Goal: Task Accomplishment & Management: Complete application form

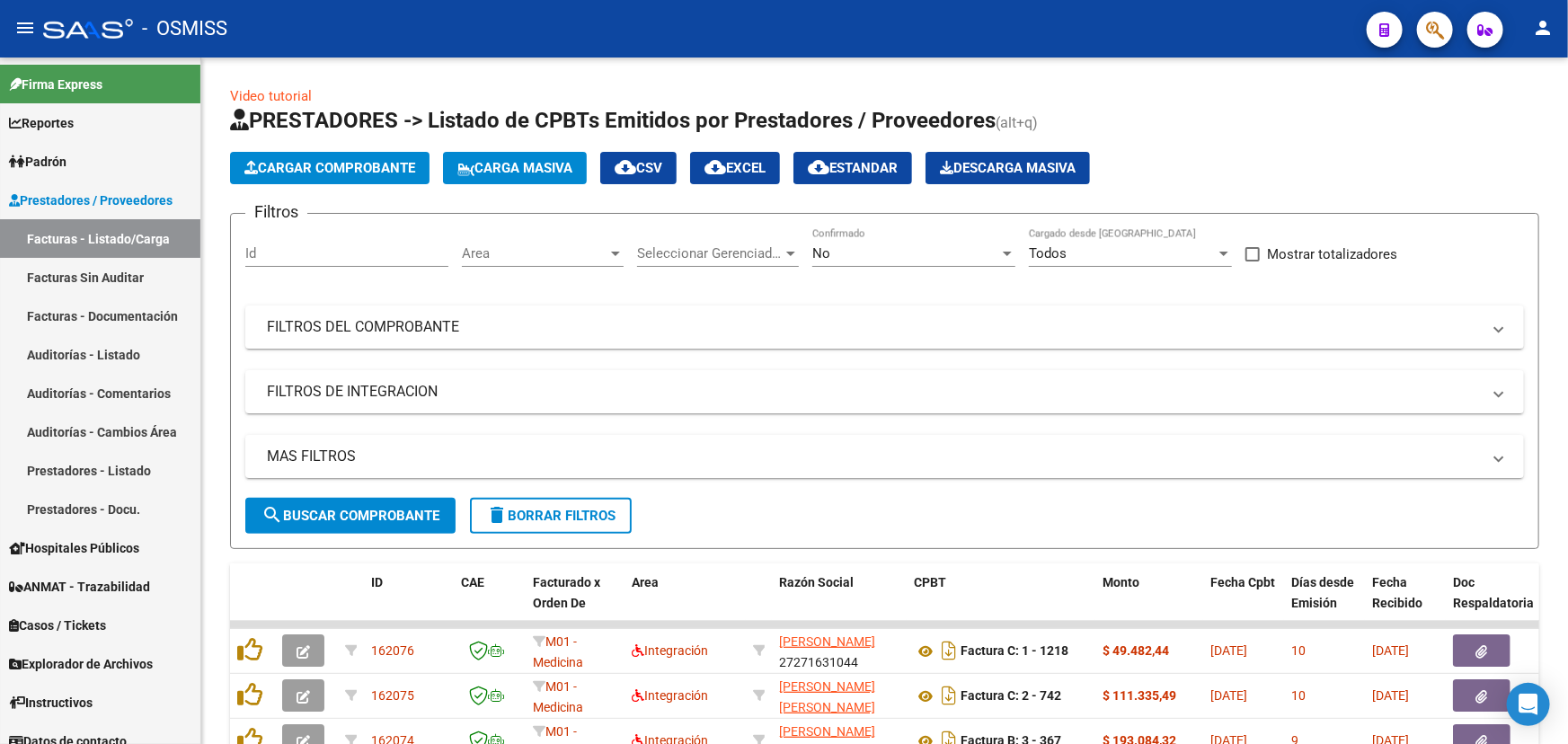
click at [368, 155] on button "Cargar Comprobante" at bounding box center [330, 168] width 200 height 33
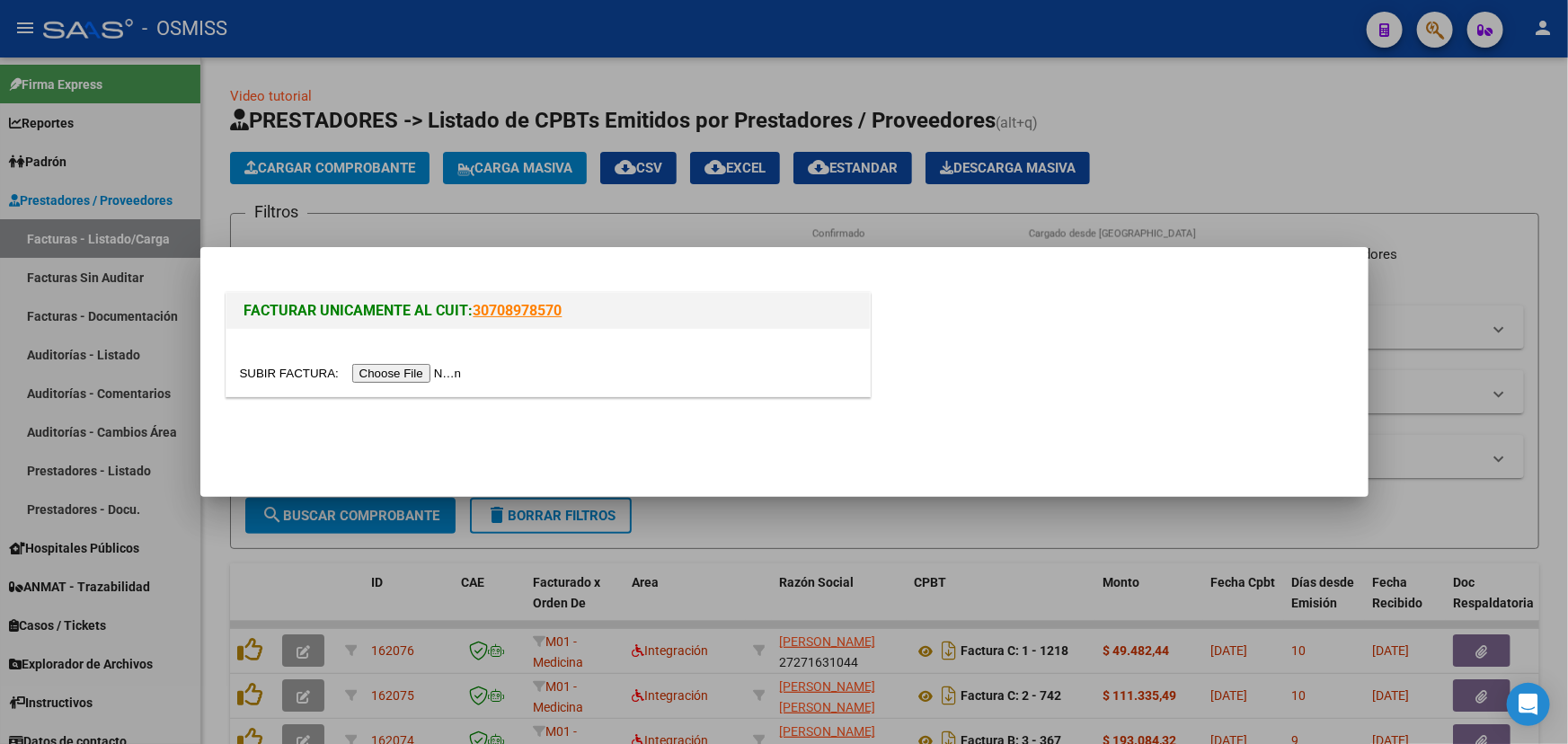
click at [284, 375] on input "file" at bounding box center [354, 373] width 228 height 19
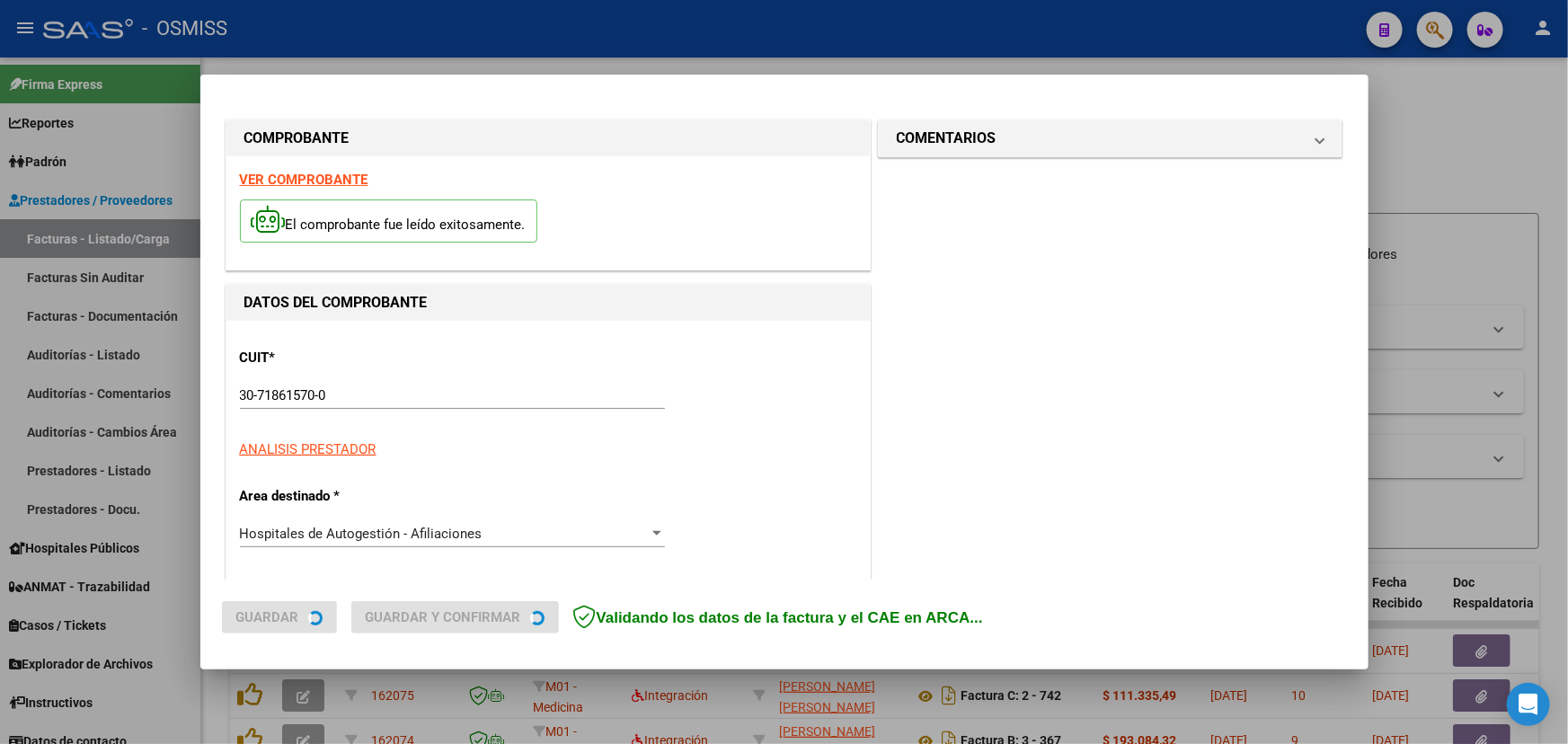
type input "2025-09-10"
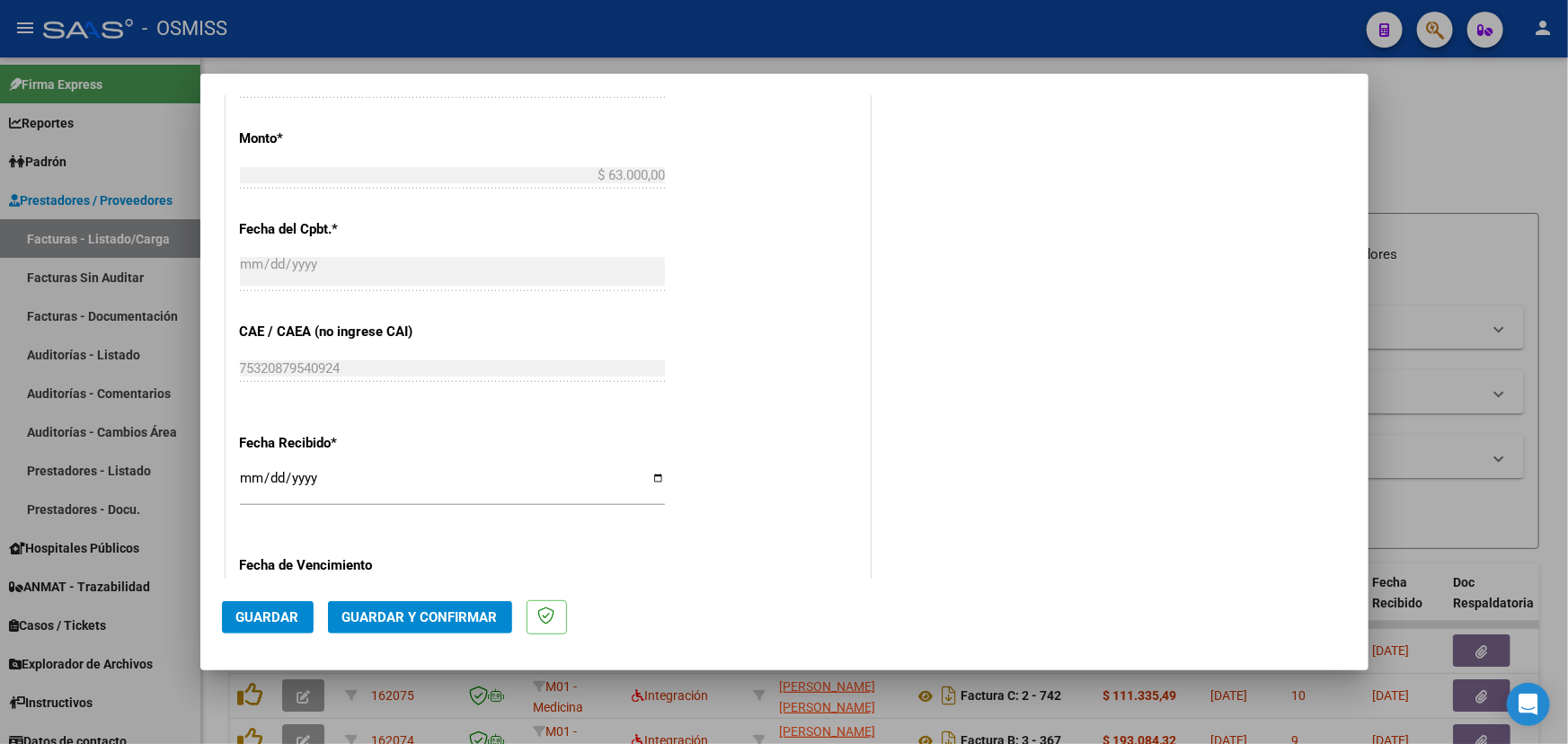
scroll to position [817, 0]
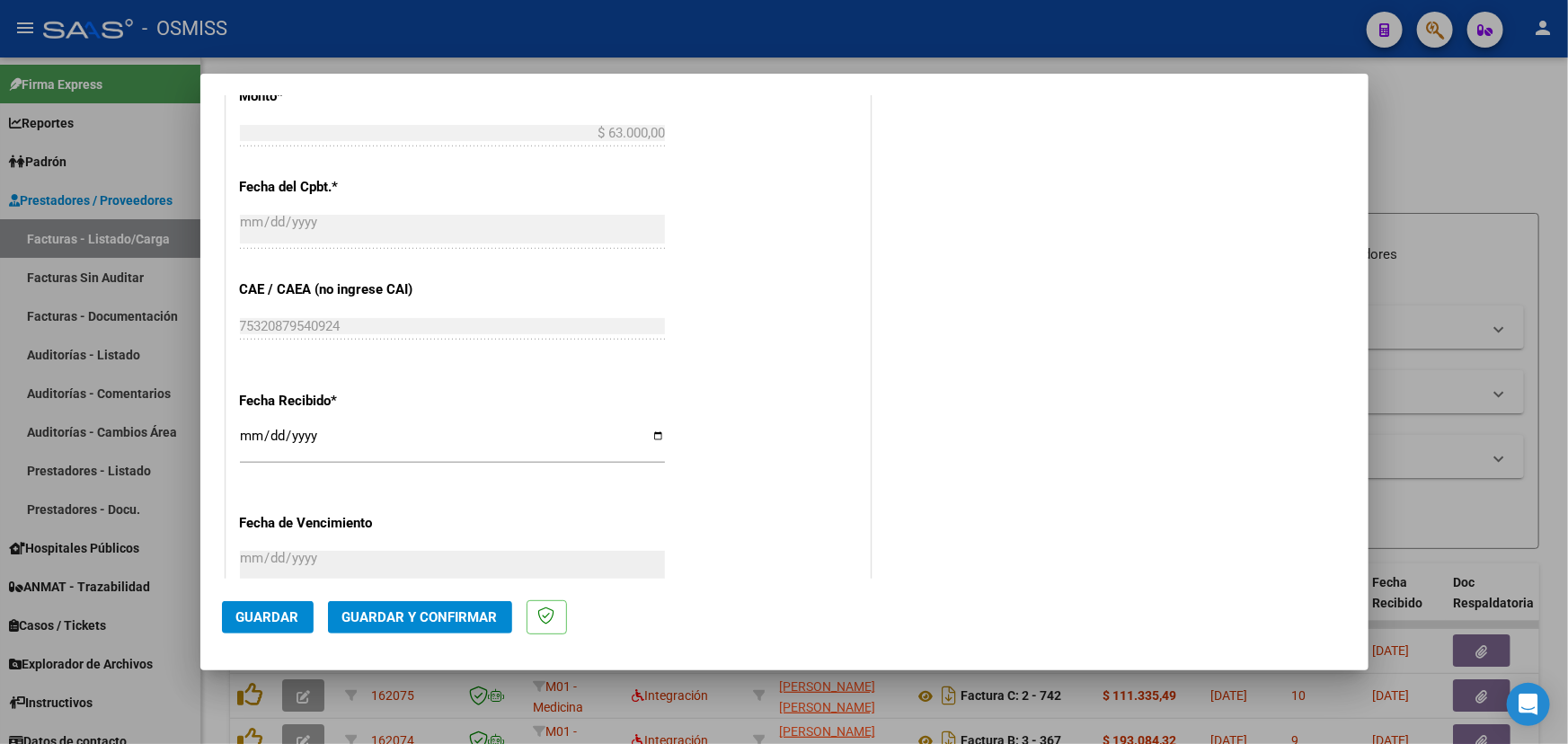
click at [439, 622] on span "Guardar y Confirmar" at bounding box center [420, 617] width 156 height 16
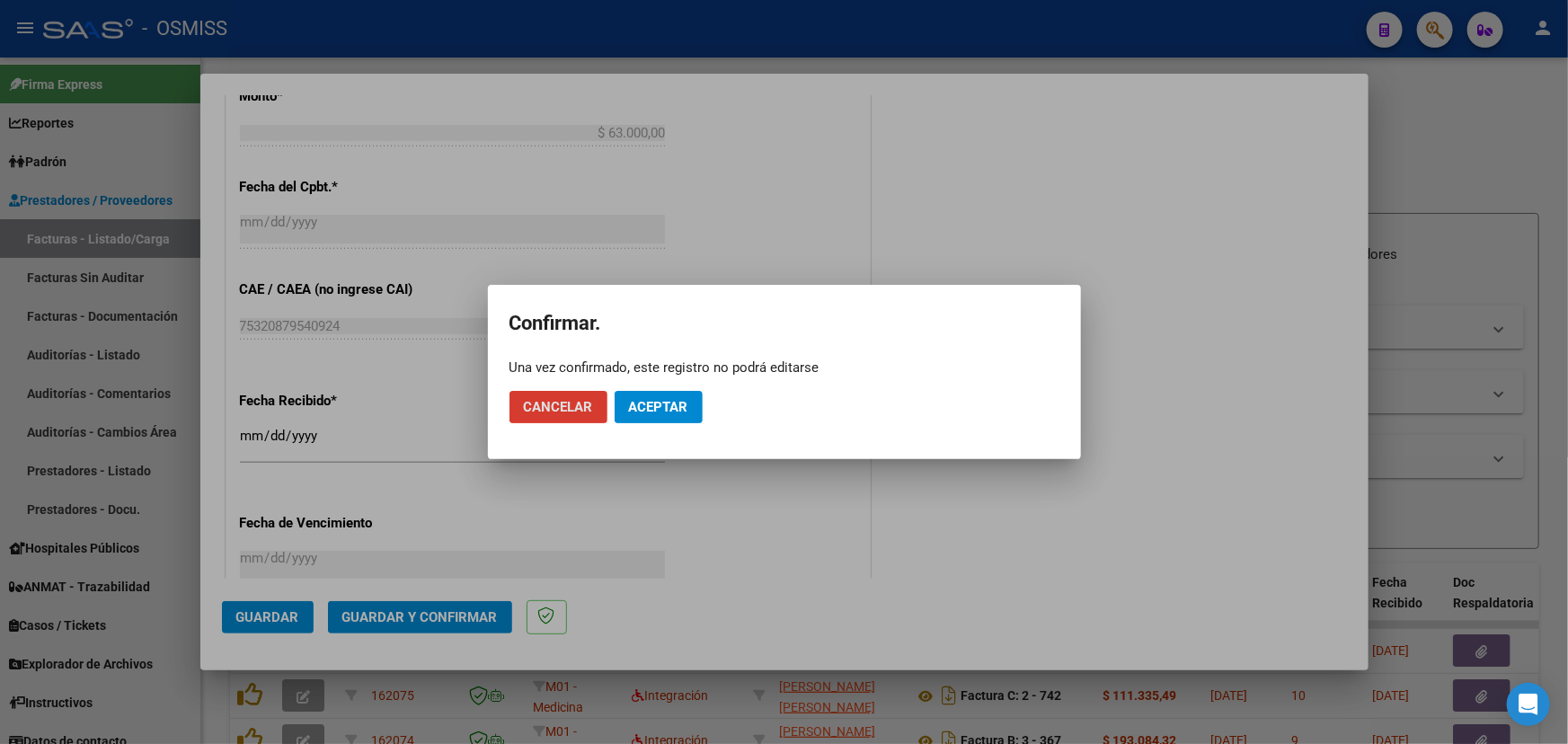
click at [656, 405] on span "Aceptar" at bounding box center [659, 406] width 59 height 16
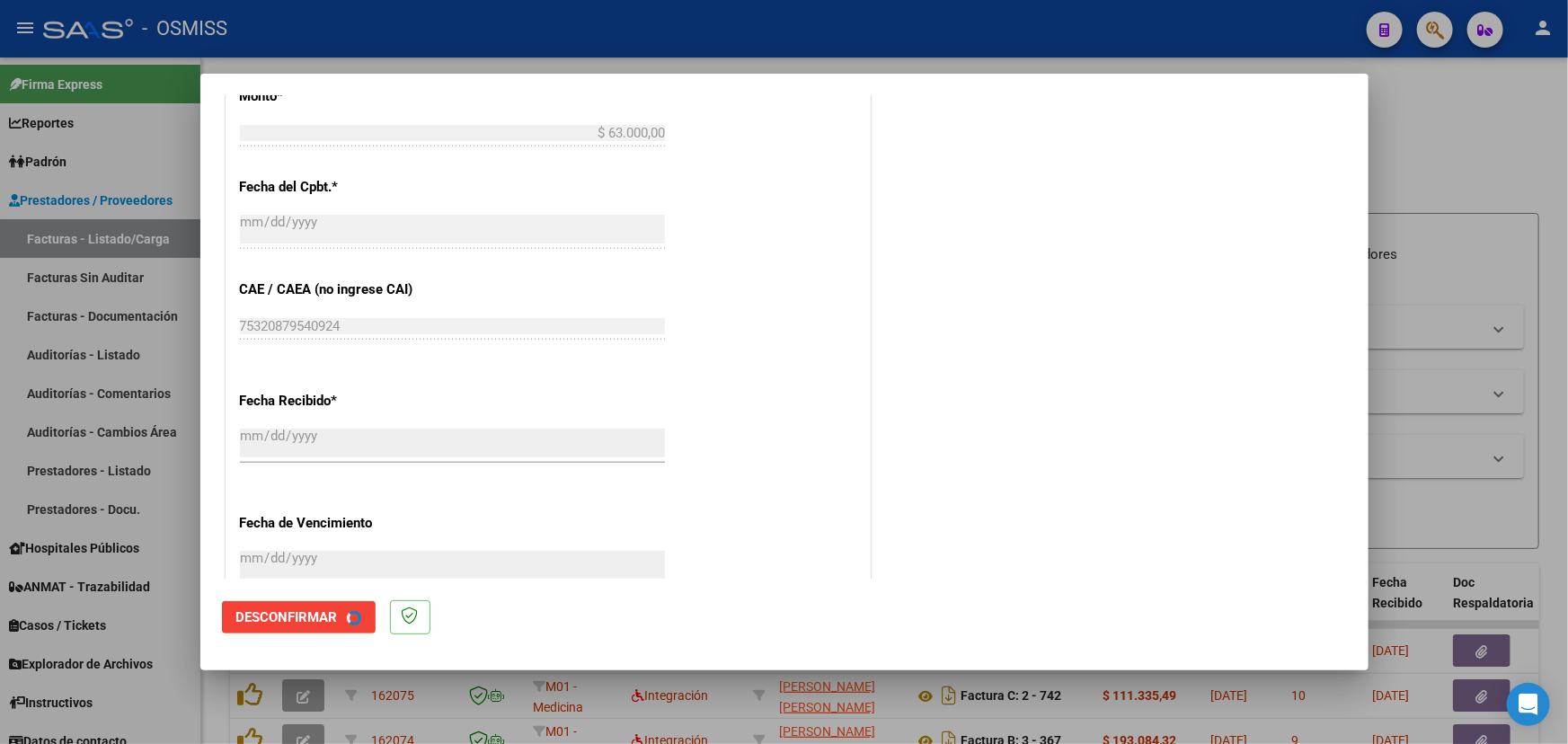
scroll to position [0, 0]
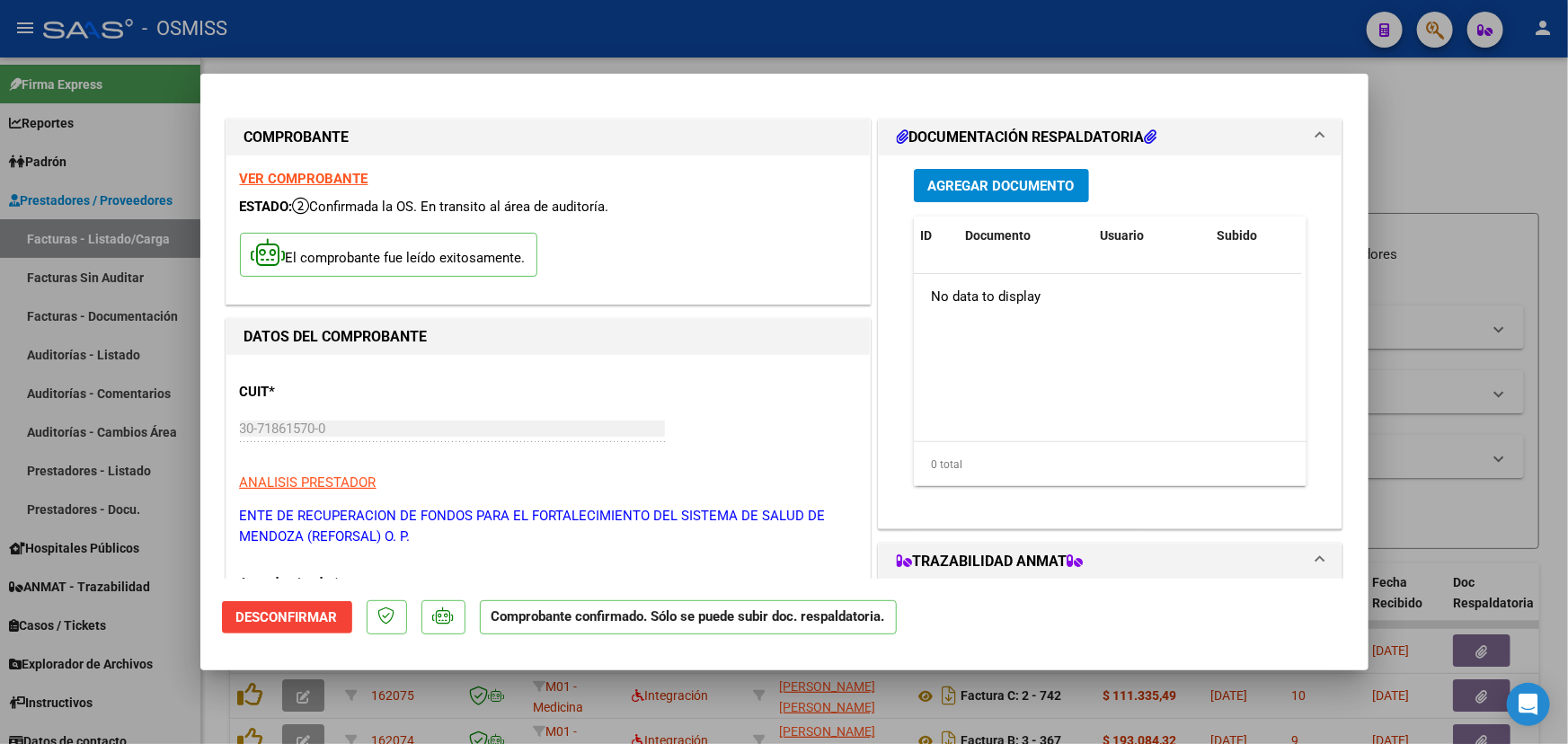
click at [1459, 156] on div at bounding box center [784, 372] width 1568 height 744
type input "$ 0,00"
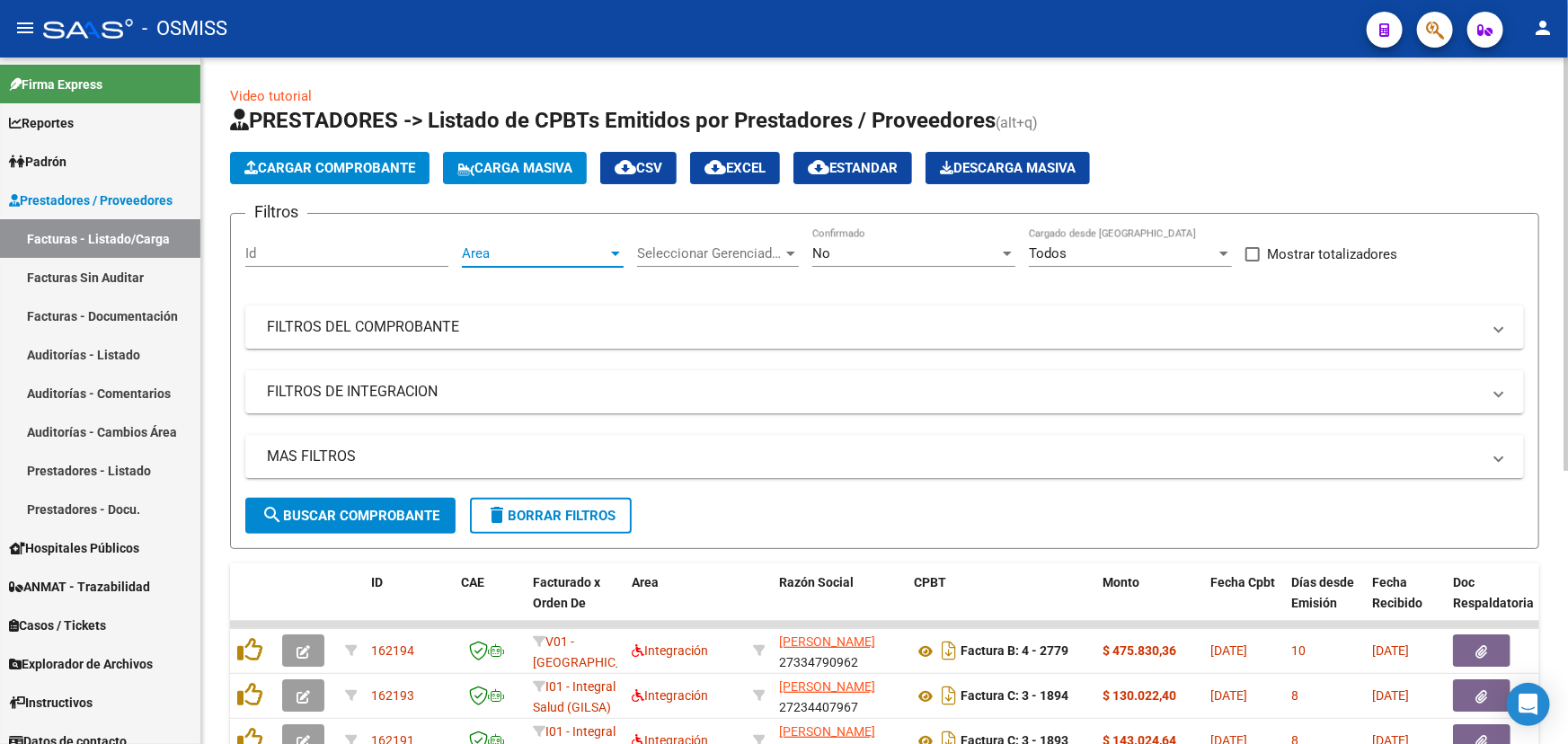
click at [570, 253] on span "Area" at bounding box center [535, 252] width 145 height 16
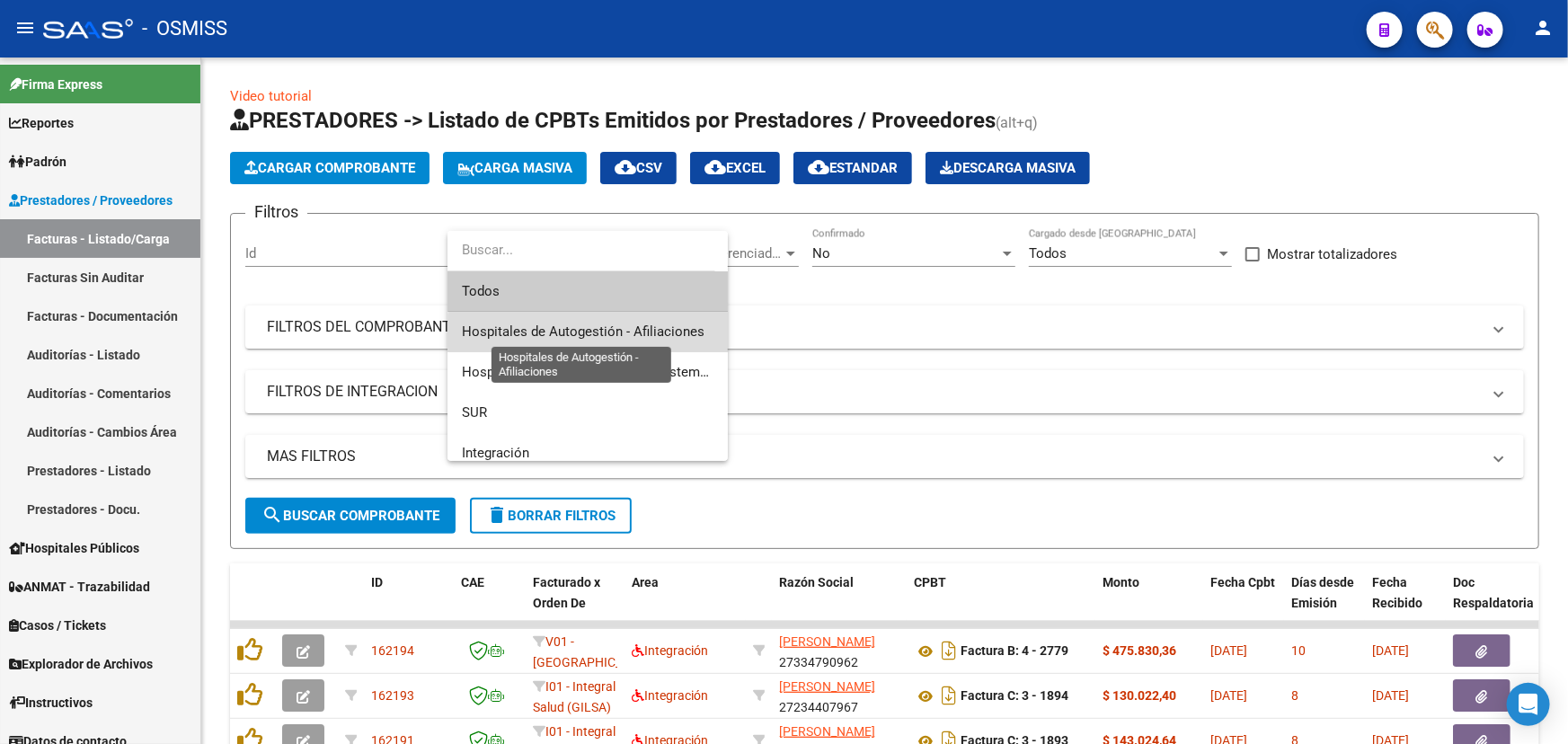
click at [629, 334] on span "Hospitales de Autogestión - Afiliaciones" at bounding box center [584, 331] width 243 height 16
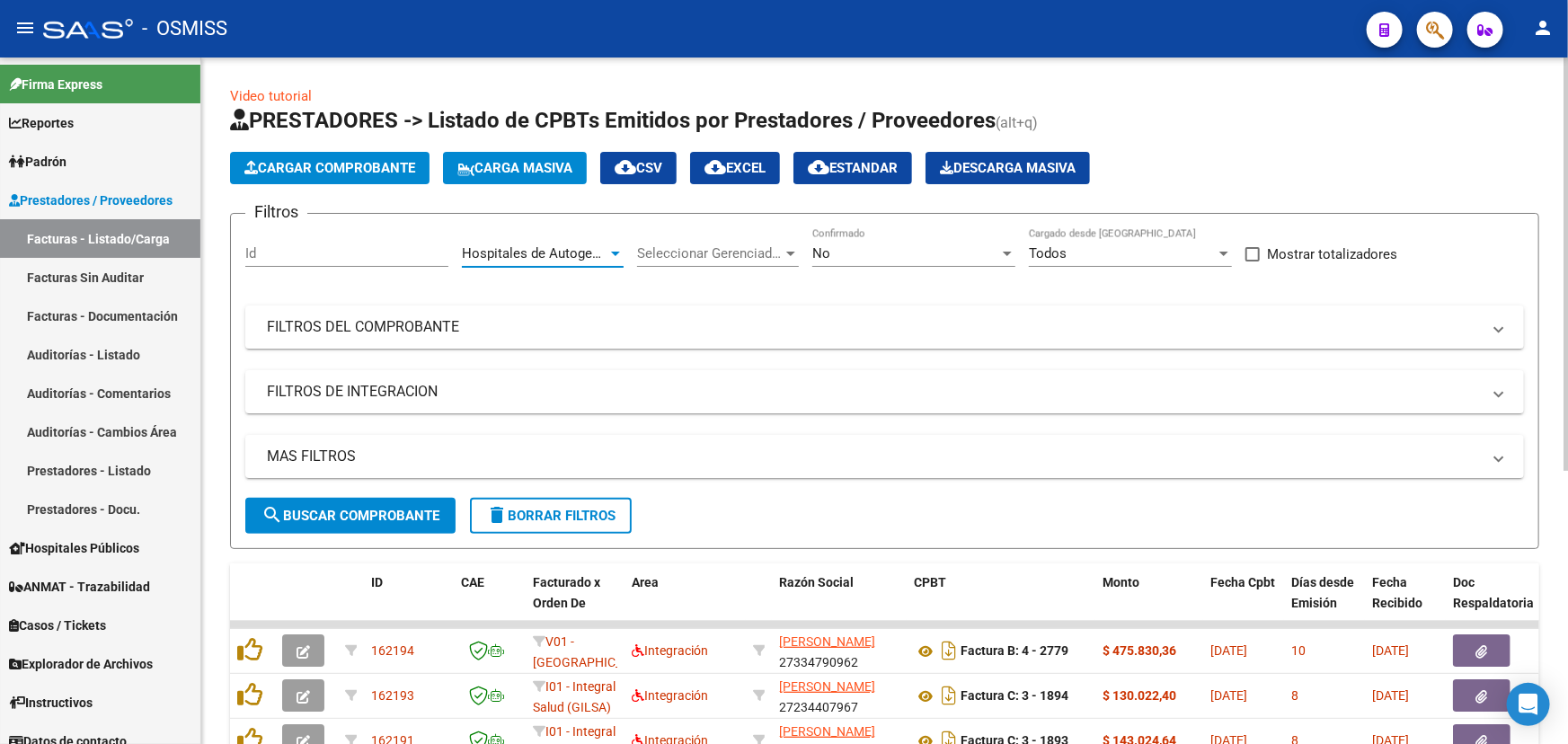
click at [916, 255] on div "No" at bounding box center [905, 252] width 187 height 16
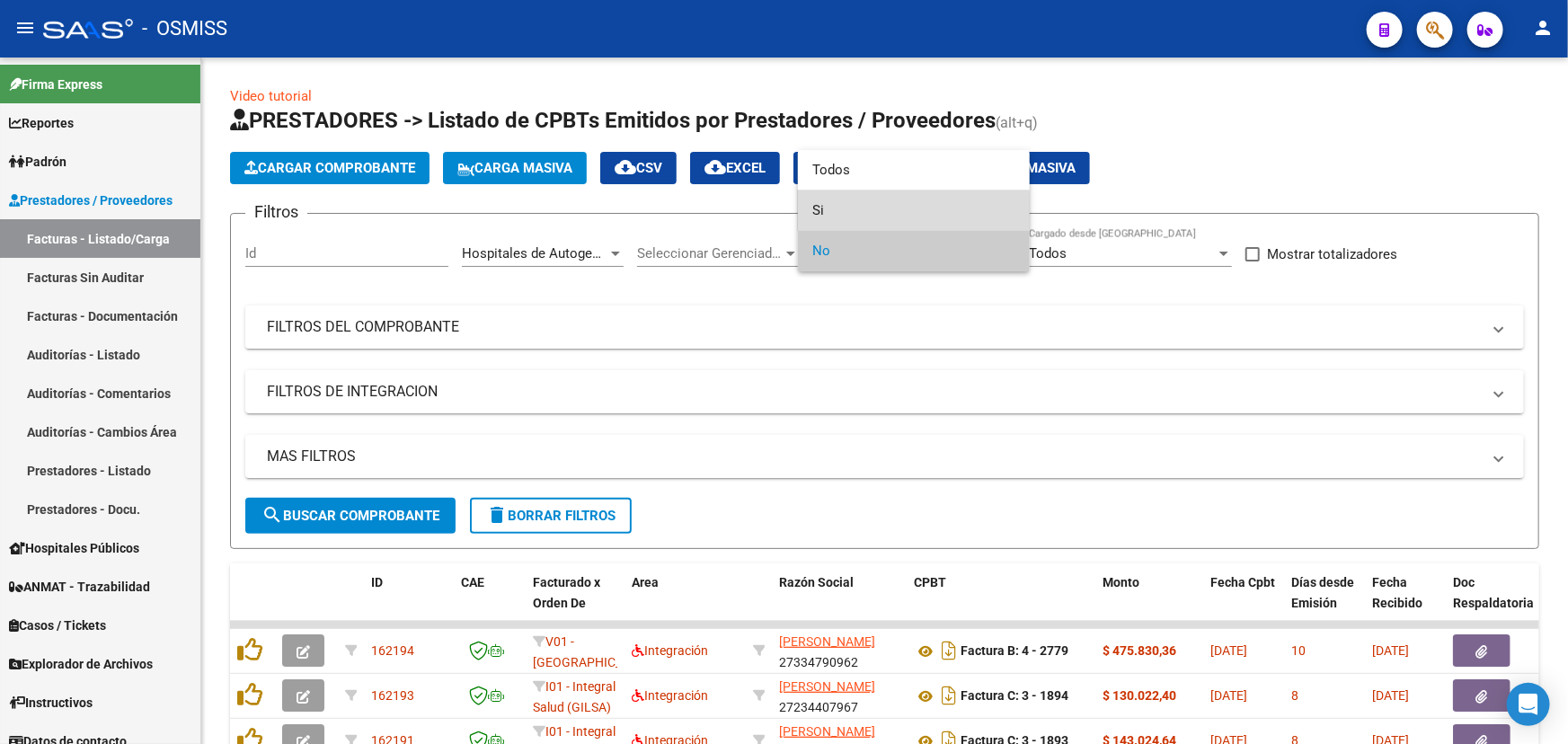
click at [817, 211] on span "Si" at bounding box center [914, 210] width 203 height 40
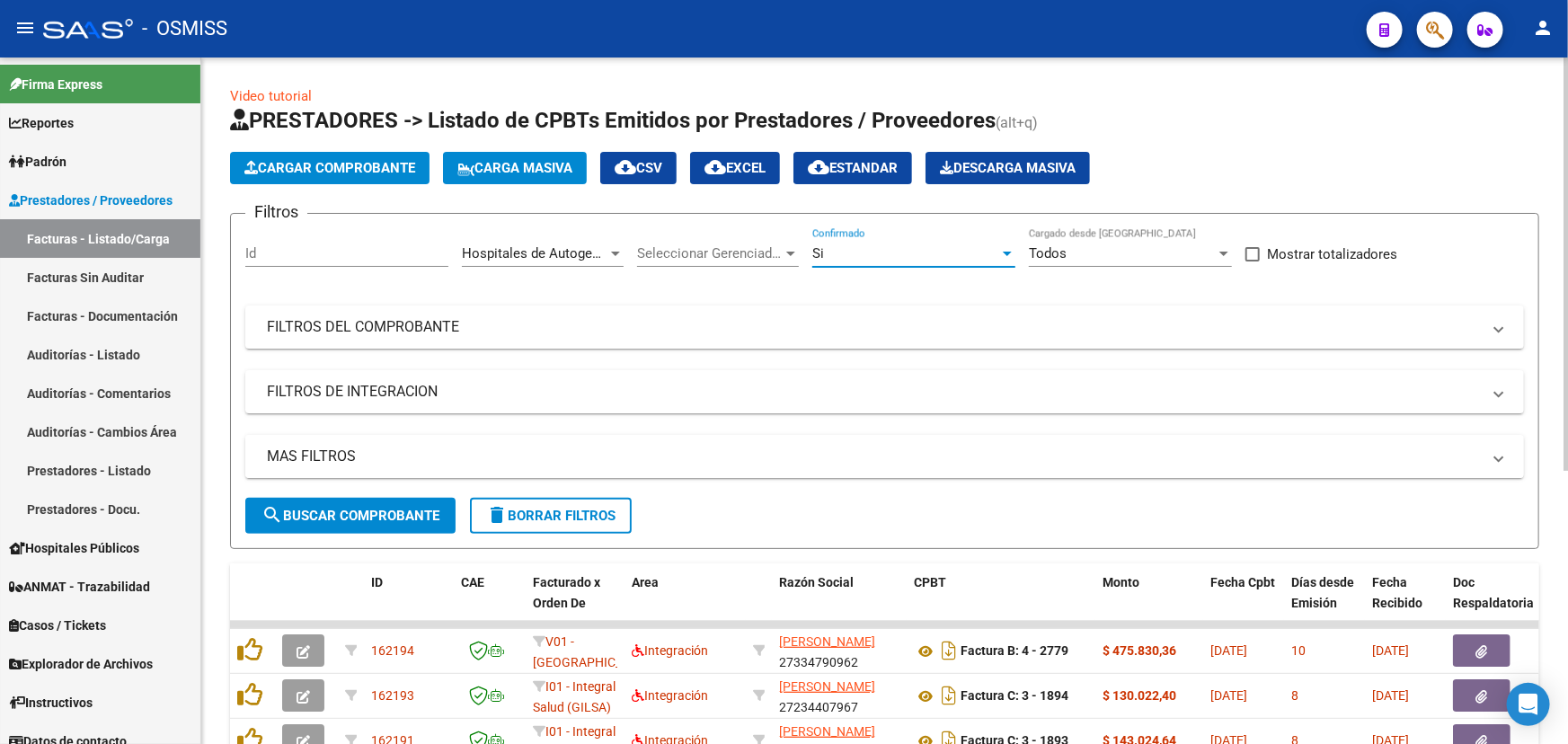
click at [324, 451] on mat-panel-title "MAS FILTROS" at bounding box center [873, 456] width 1214 height 20
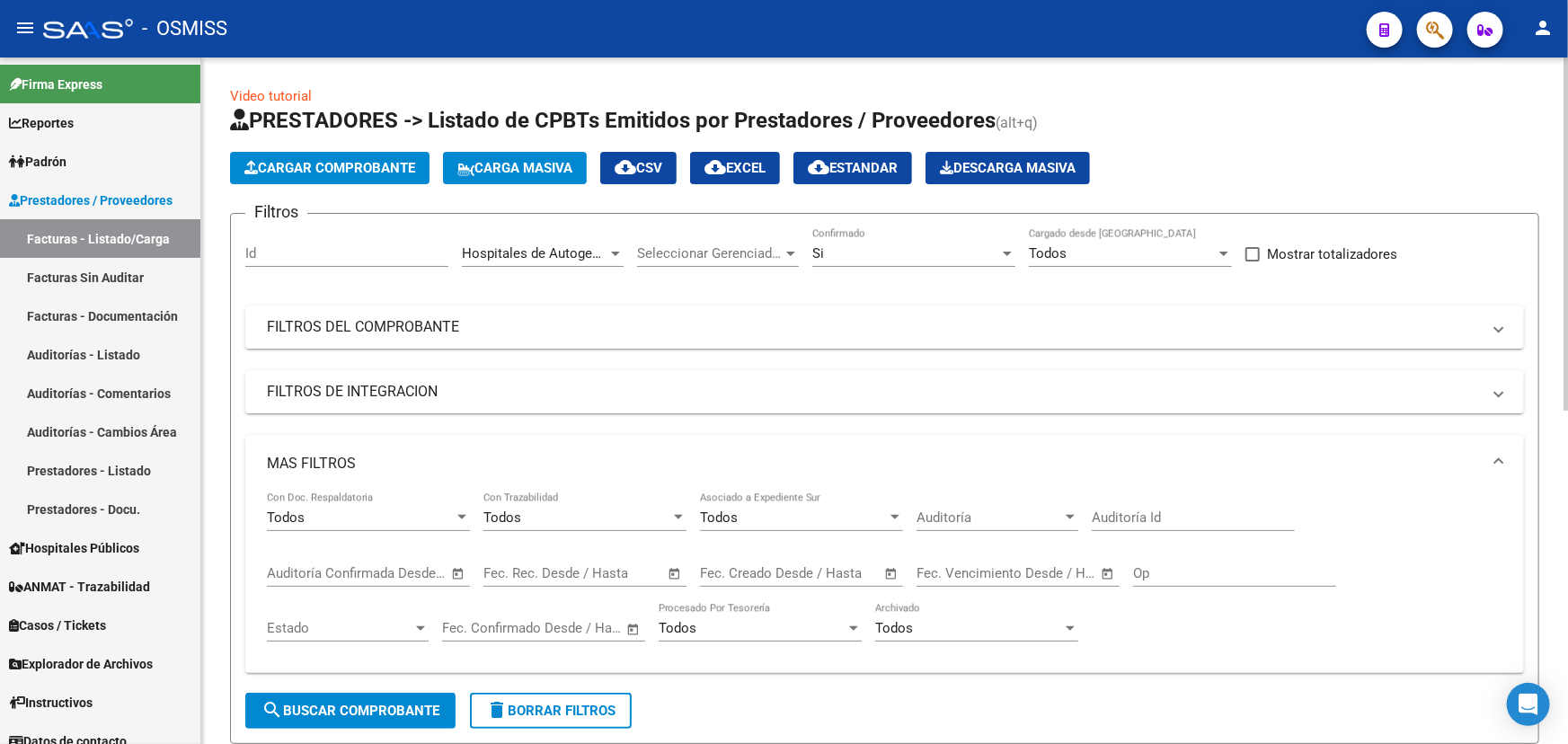
click at [888, 574] on span "Open calendar" at bounding box center [891, 574] width 43 height 43
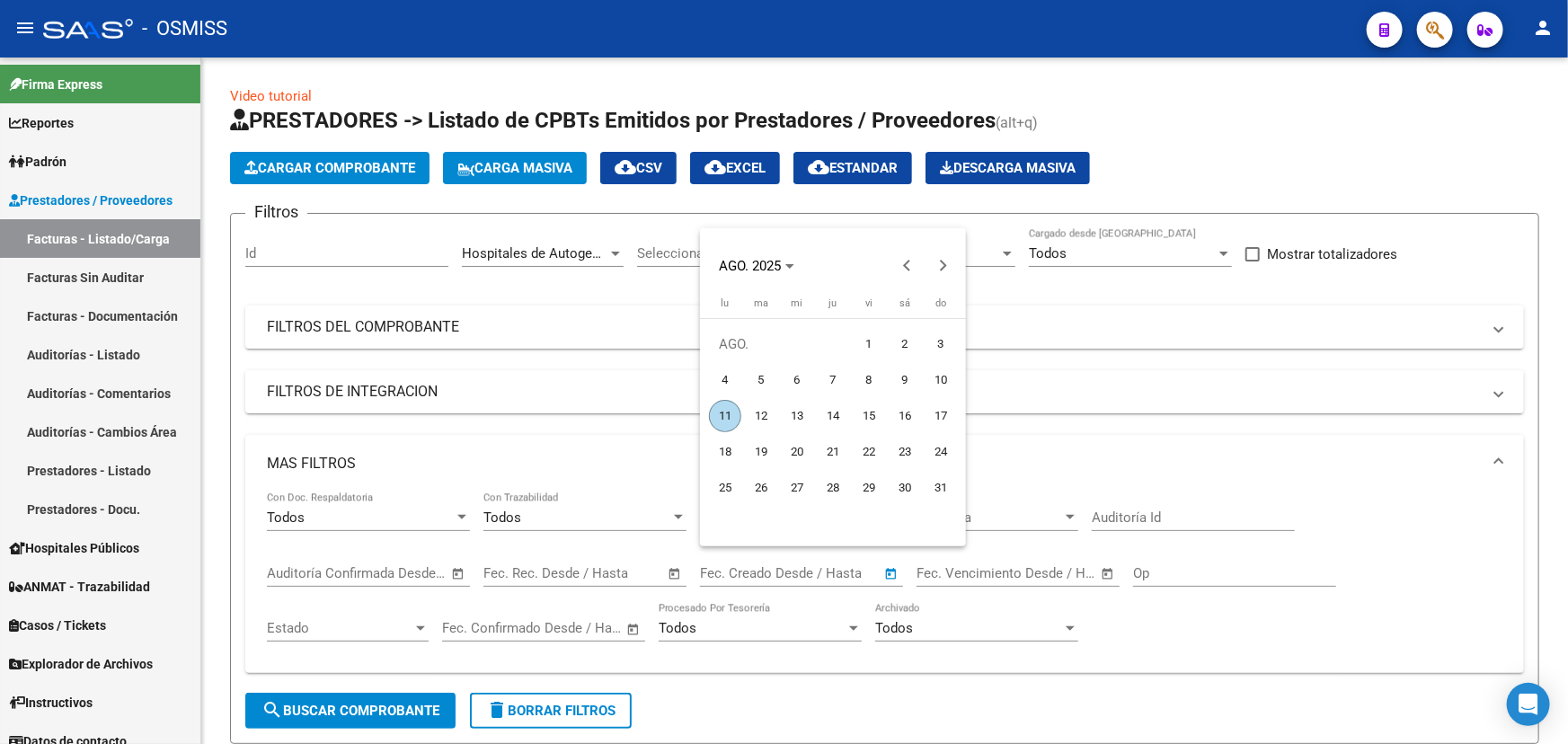
click at [719, 421] on span "11" at bounding box center [725, 416] width 33 height 33
type input "[DATE]"
click at [719, 421] on span "11" at bounding box center [725, 416] width 33 height 33
type input "[DATE]"
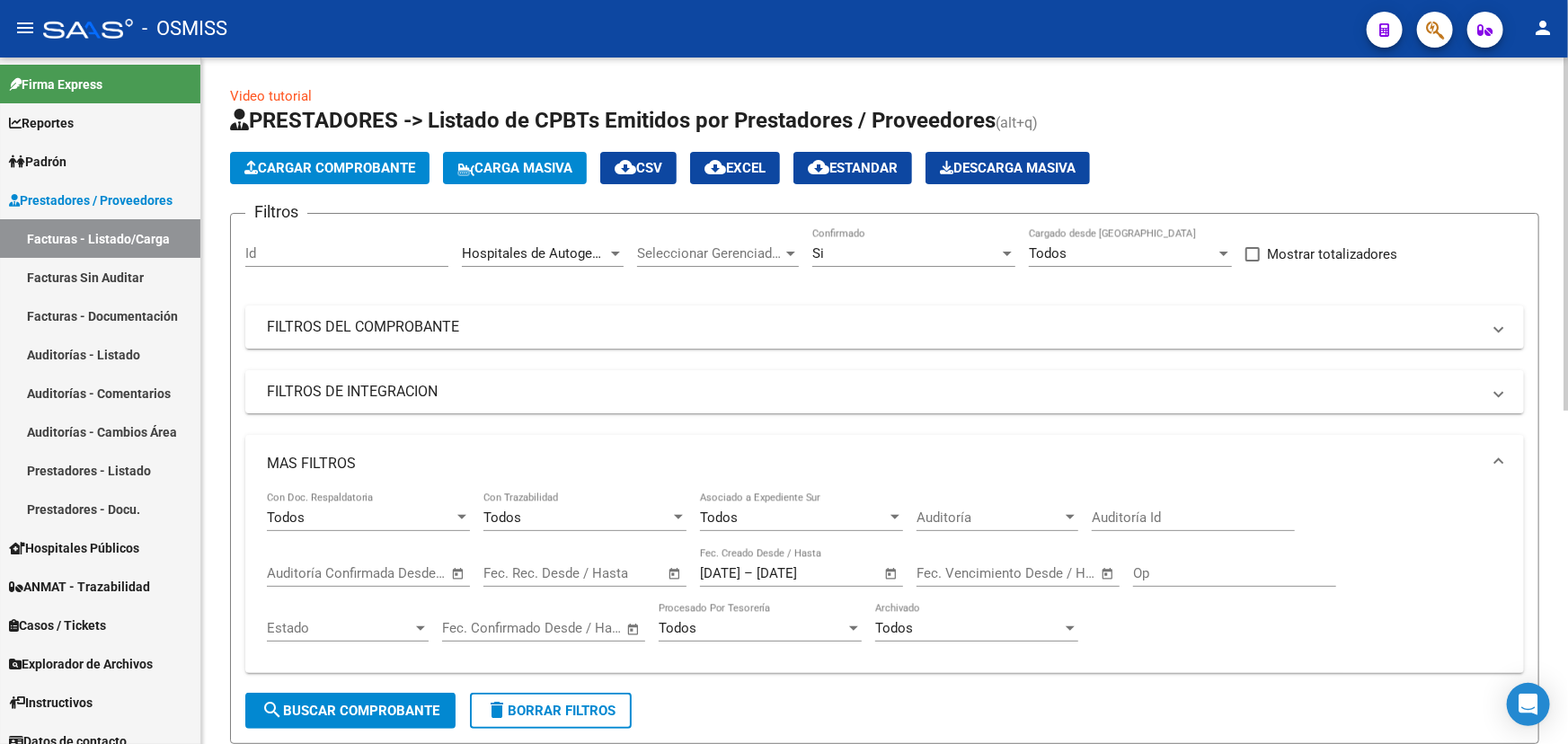
click at [329, 712] on span "search Buscar Comprobante" at bounding box center [350, 711] width 178 height 16
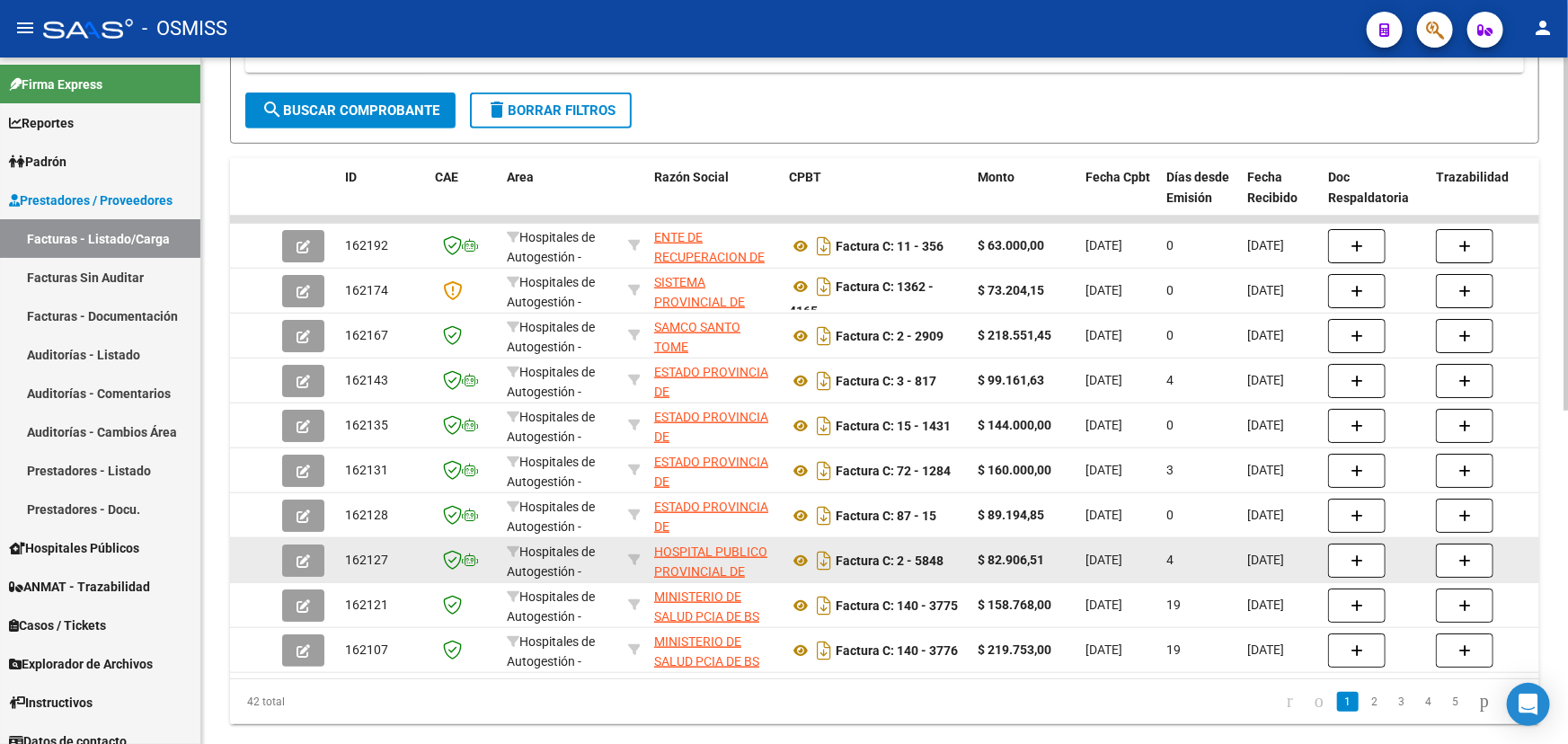
scroll to position [646, 0]
